Goal: Information Seeking & Learning: Find specific fact

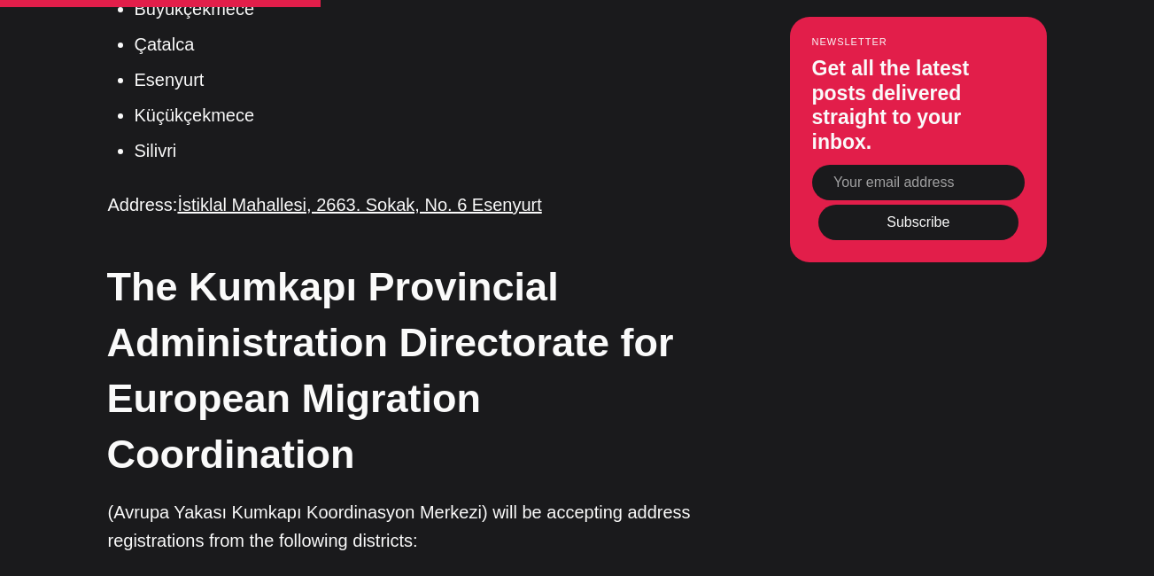
scroll to position [2920, 0]
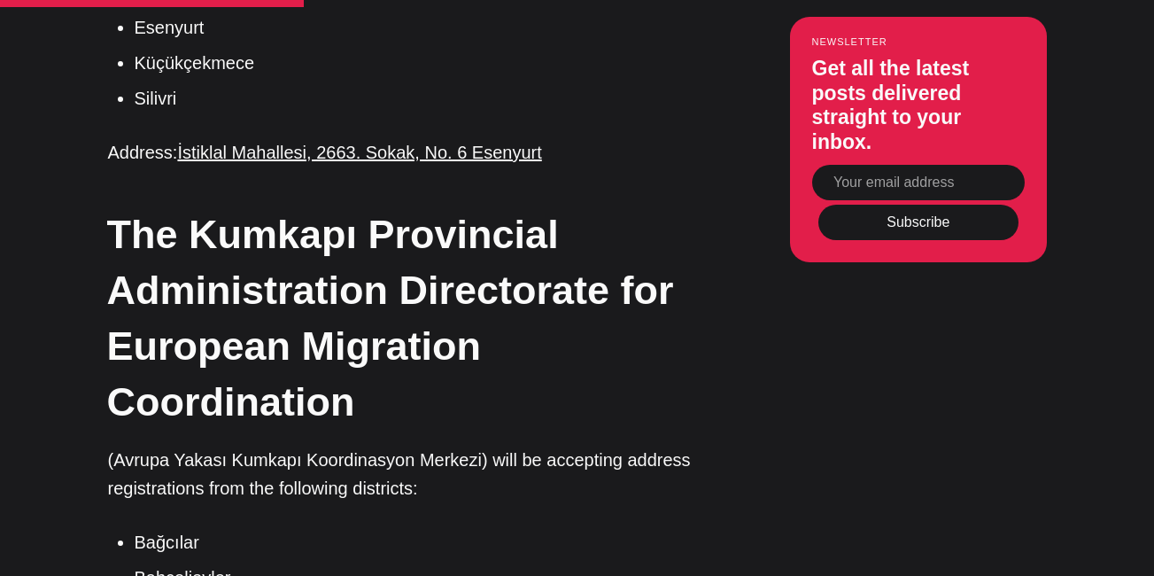
drag, startPoint x: 431, startPoint y: 356, endPoint x: 388, endPoint y: 341, distance: 45.1
click at [388, 341] on h2 "The Kumkapı Provincial Administration Directorate for European Migration Coordi…" at bounding box center [404, 317] width 594 height 223
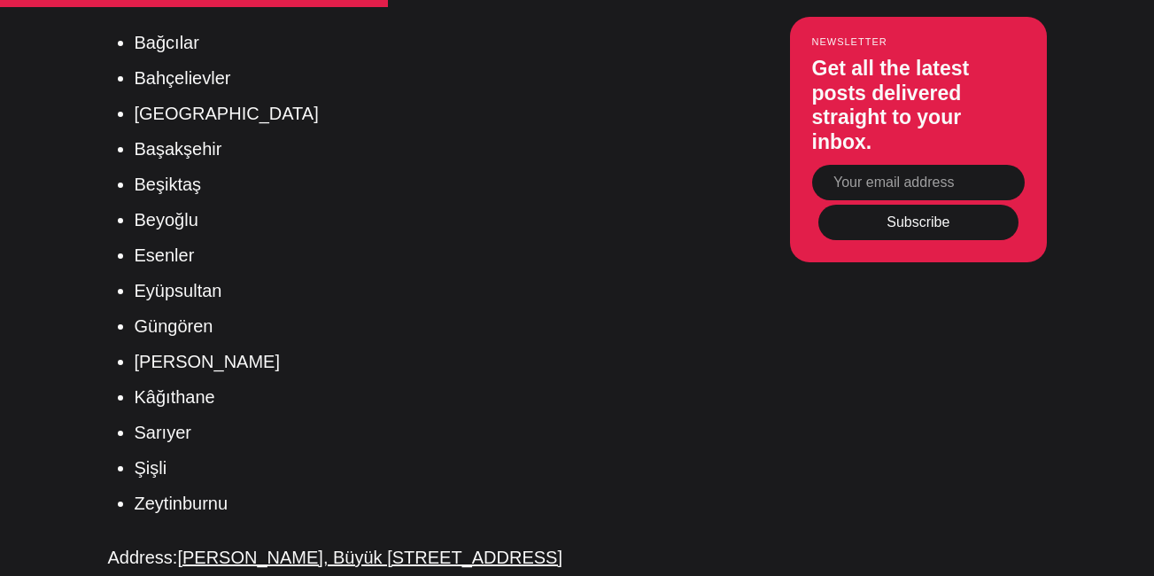
scroll to position [3429, 0]
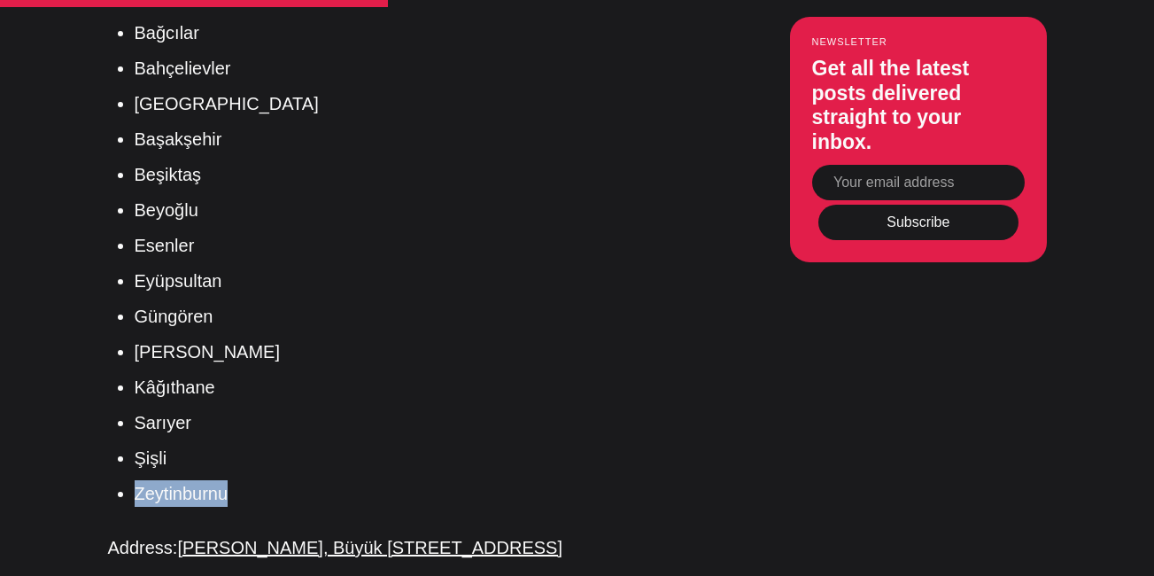
drag, startPoint x: 249, startPoint y: 390, endPoint x: 136, endPoint y: 393, distance: 113.5
click at [136, 480] on li "Zeytinburnu" at bounding box center [418, 493] width 567 height 27
copy li "Zeytinburnu"
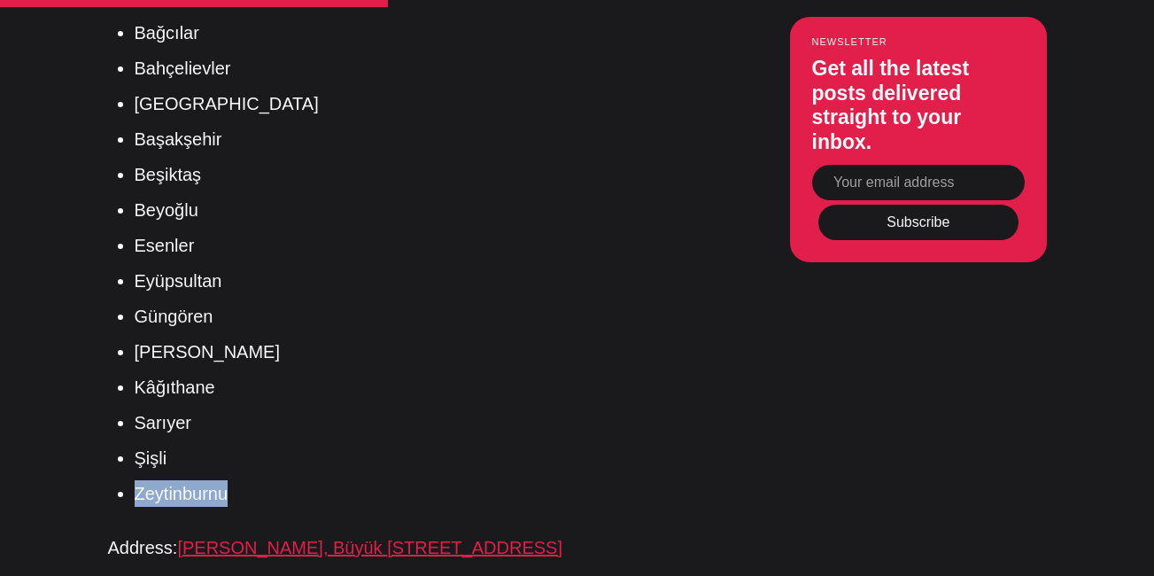
drag, startPoint x: 590, startPoint y: 444, endPoint x: 184, endPoint y: 445, distance: 405.7
click at [184, 533] on p "Address: [PERSON_NAME][STREET_ADDRESS]" at bounding box center [405, 547] width 594 height 28
copy link "[PERSON_NAME], Büyük [STREET_ADDRESS]"
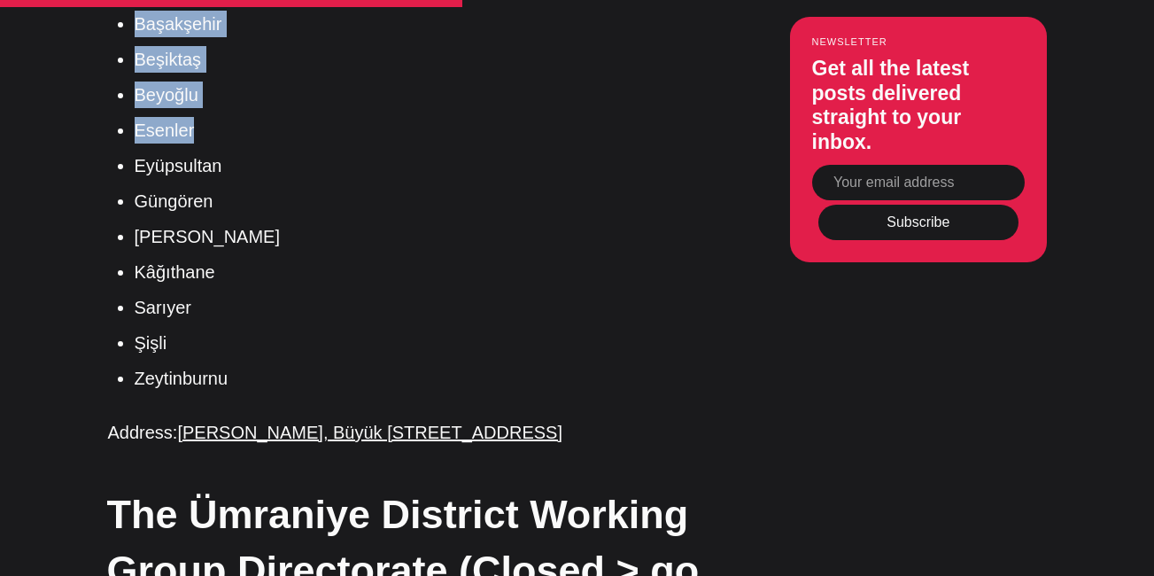
scroll to position [3527, 0]
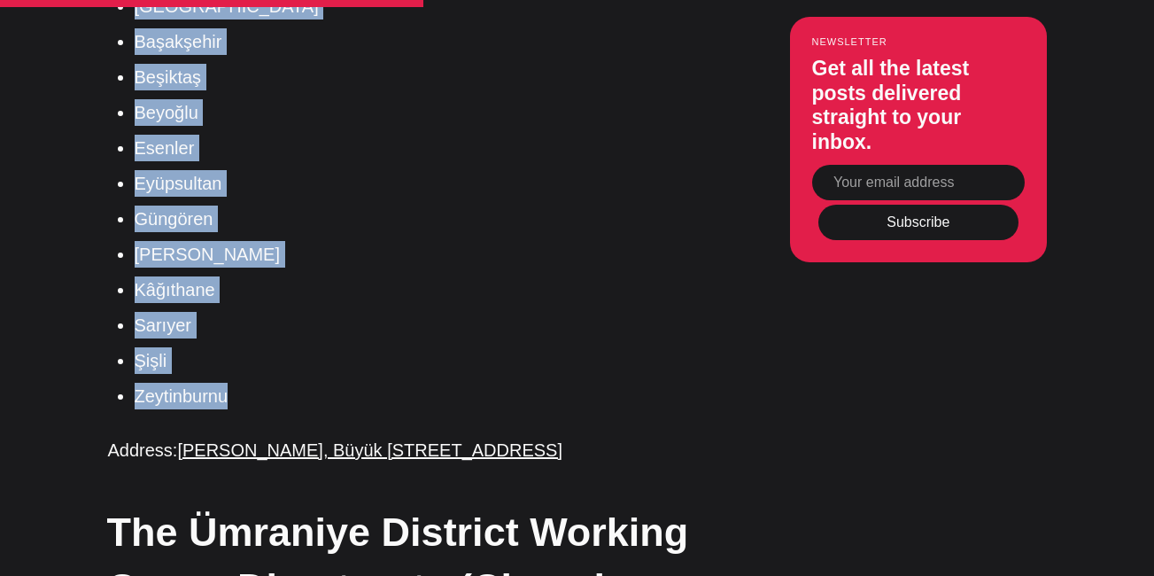
drag, startPoint x: 136, startPoint y: 159, endPoint x: 242, endPoint y: 282, distance: 161.4
click at [242, 282] on ul "Bağcılar Bahçelievler Bakırköy Başakşehir Beşiktaş Beyoğlu Esenler Eyüpsultan G…" at bounding box center [411, 165] width 580 height 487
copy ul "Bağcılar Bahçelievler Bakırköy Başakşehir Beşiktaş Beyoğlu Esenler Eyüpsultan G…"
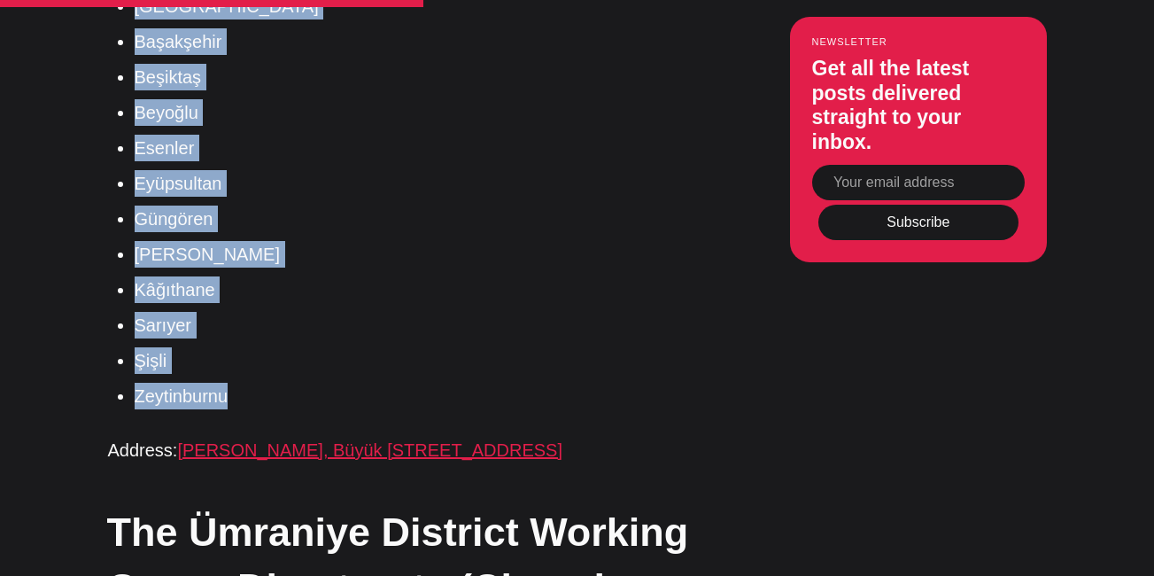
click at [478, 440] on link "[PERSON_NAME], Büyük [STREET_ADDRESS]" at bounding box center [369, 449] width 385 height 19
